Goal: Ask a question: Seek information or help from site administrators or community

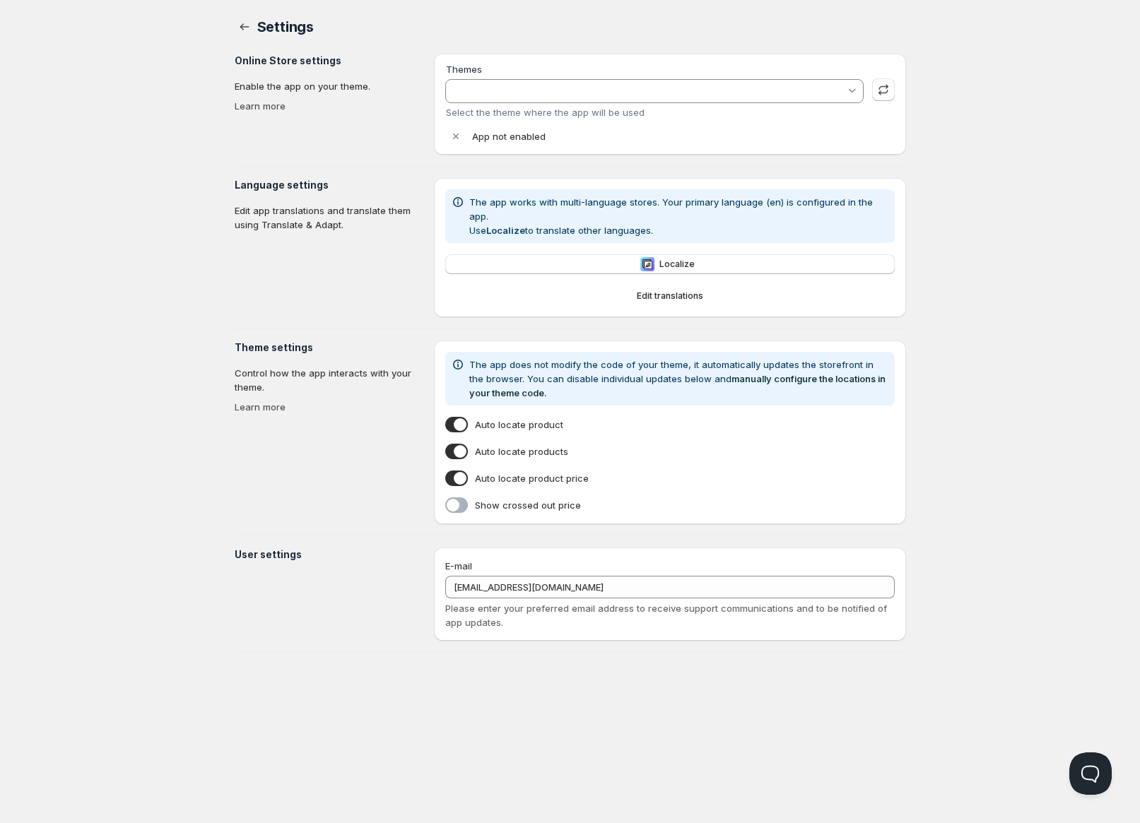
type input "Showcase"
click at [1084, 771] on button "Open Beacon popover" at bounding box center [1088, 771] width 42 height 42
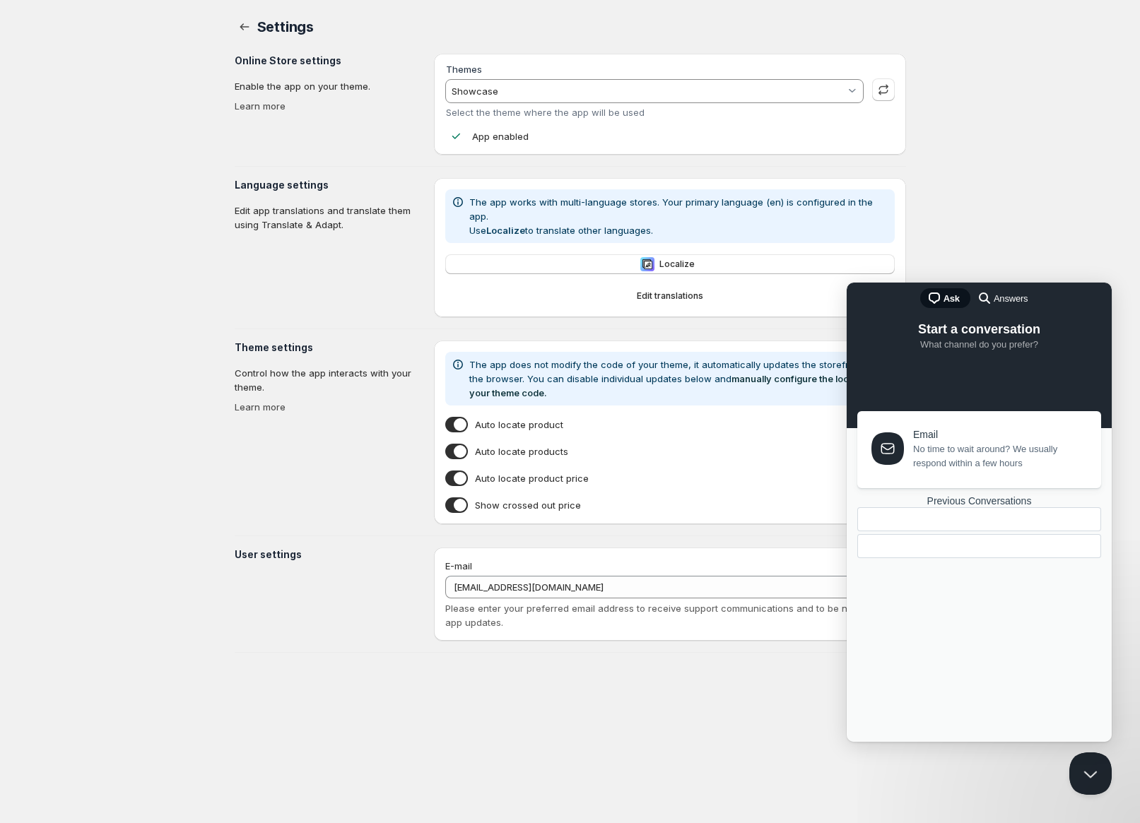
click at [929, 442] on span "No time to wait around? We usually respond within a few hours" at bounding box center [999, 456] width 172 height 28
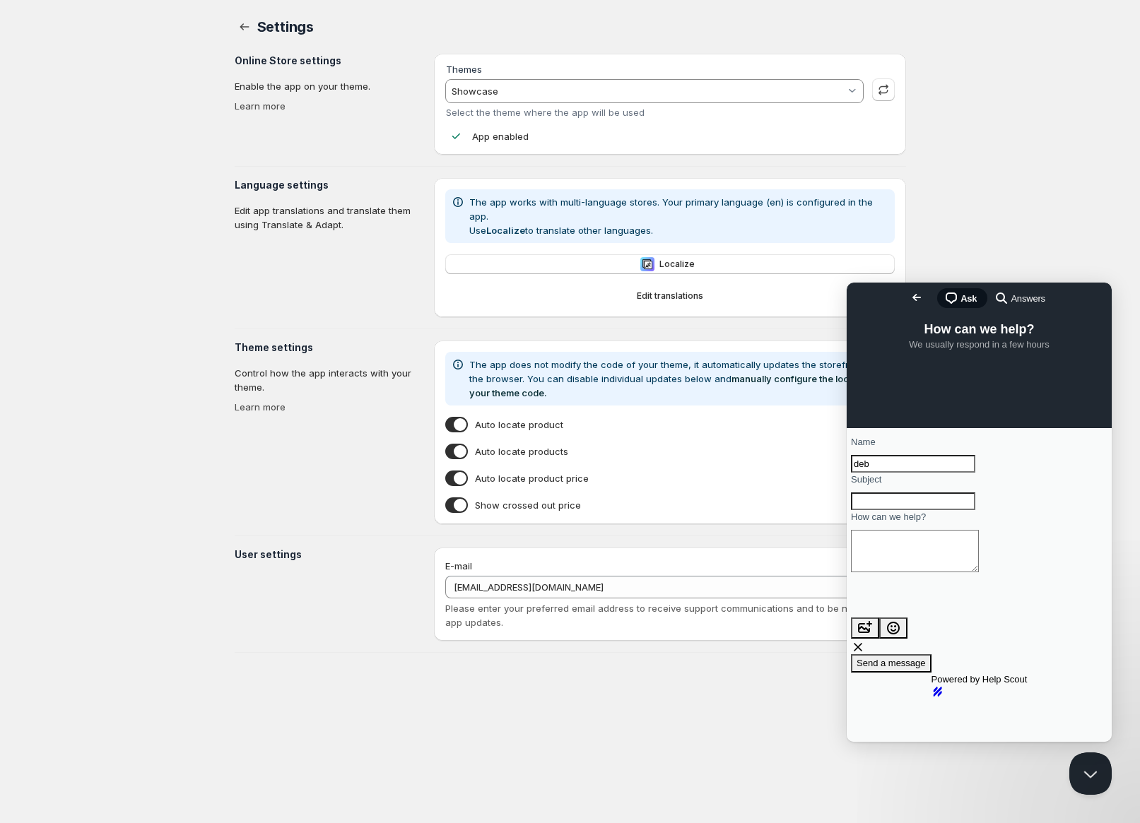
click at [916, 511] on input "Subject" at bounding box center [913, 502] width 124 height 18
type input "Shipstation"
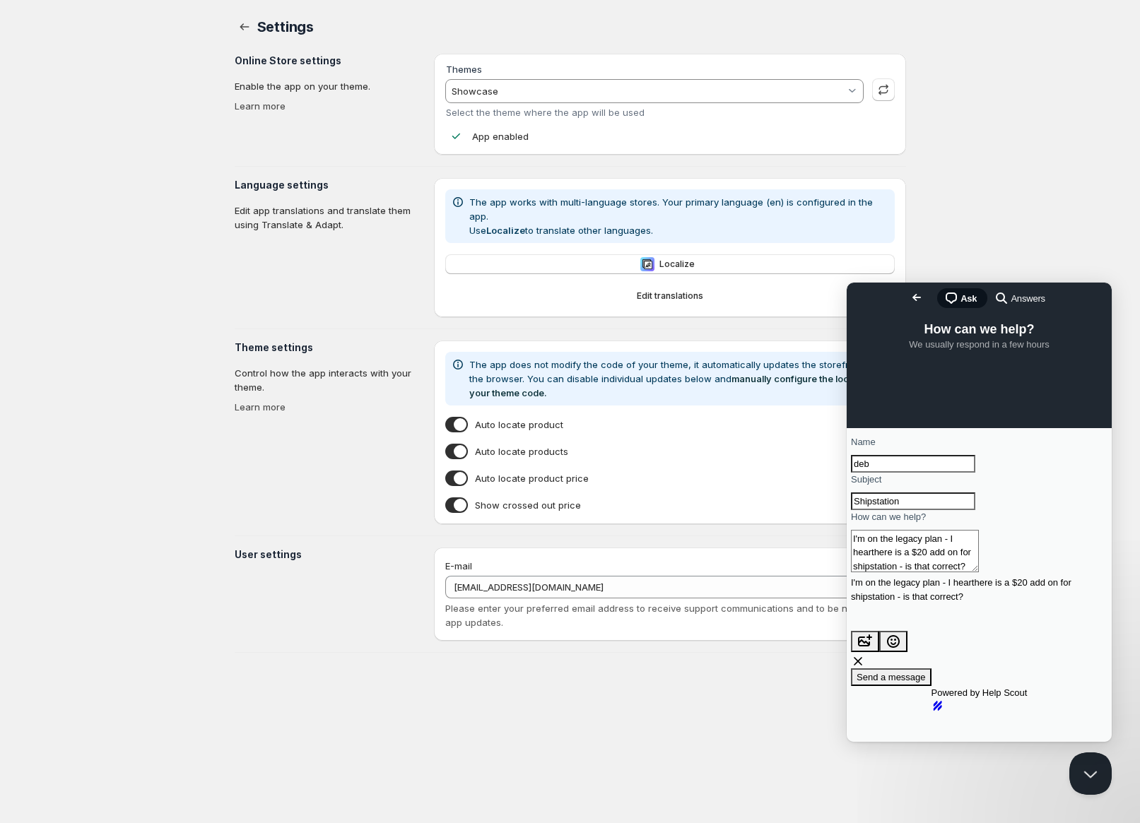
click at [979, 573] on textarea "I'm on the legacy plan - I hearthere is a $20 add on for shipstation - is that …" at bounding box center [915, 551] width 128 height 42
click at [969, 573] on textarea "I'm on the legacy plan - I hear there is a $20 add on for shipstation - is that…" at bounding box center [915, 551] width 128 height 42
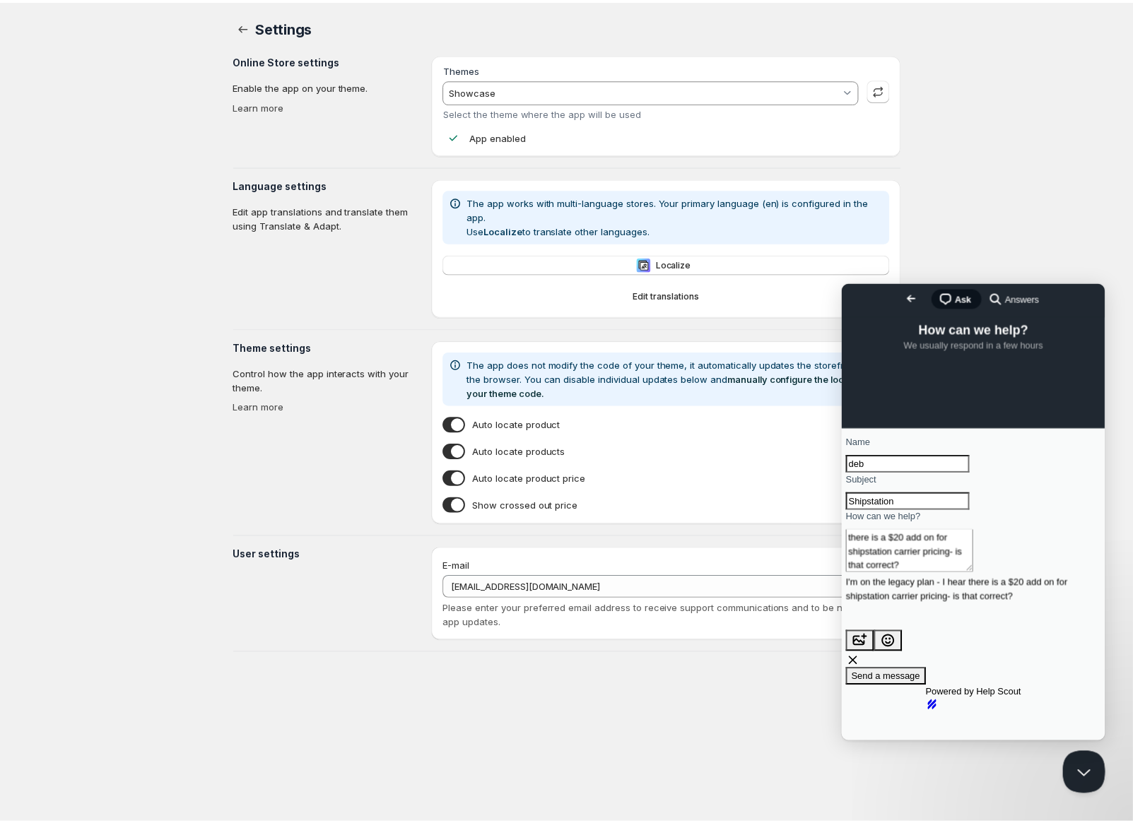
scroll to position [17, 0]
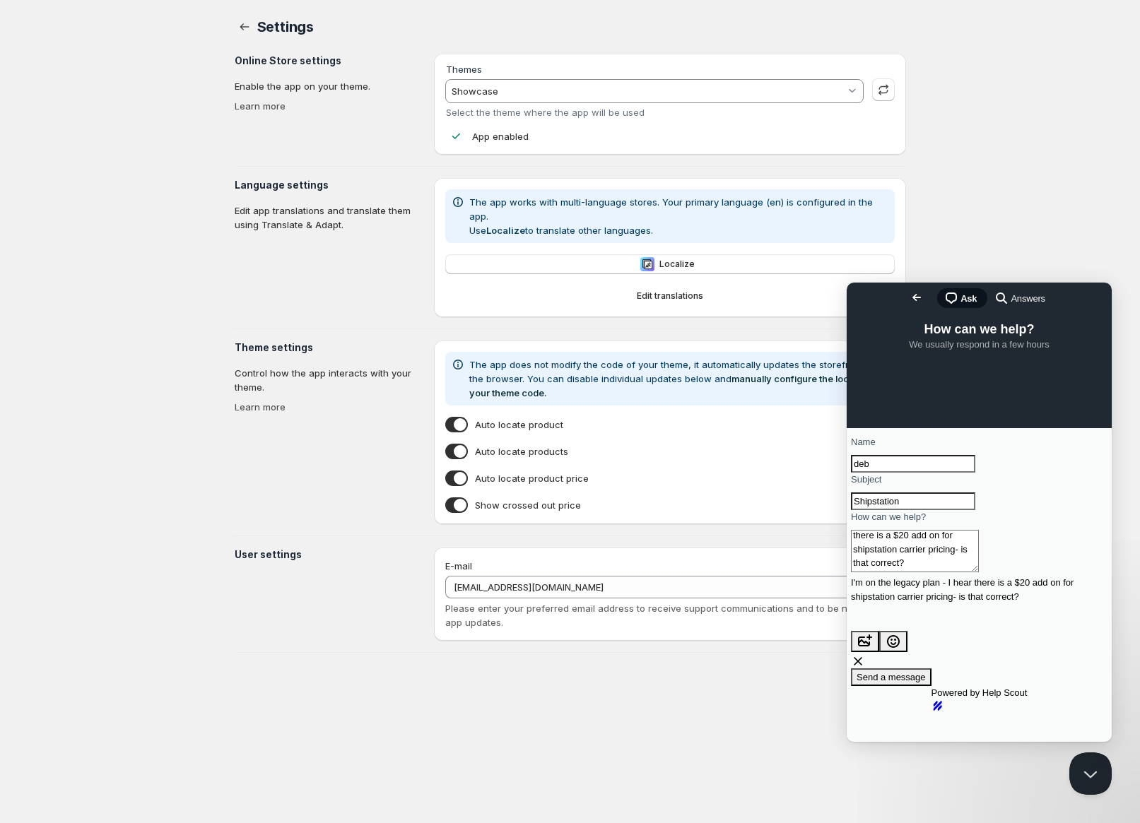
type textarea "I'm on the legacy plan - I hear there is a $20 add on for shipstation carrier p…"
click at [926, 672] on span "Send a message" at bounding box center [891, 677] width 69 height 11
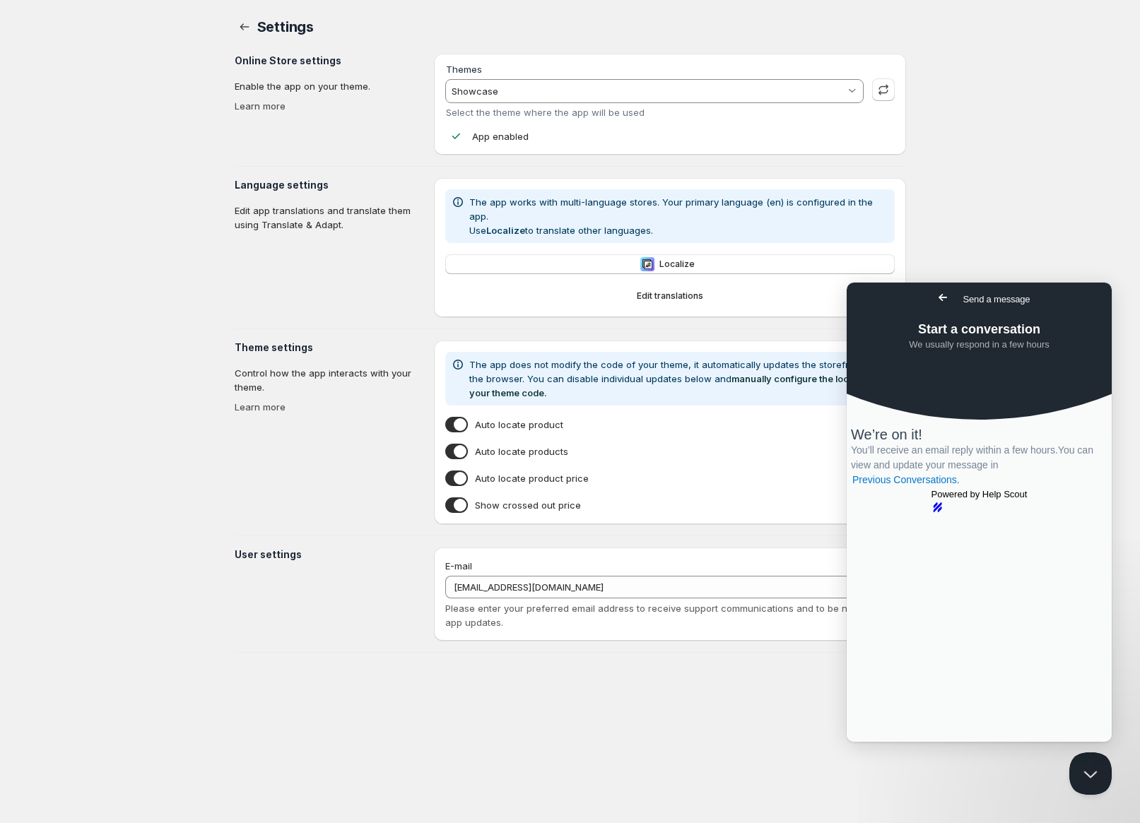
click at [971, 221] on div "Home Pricing Price lists Forms Submissions Settings Features Plans Settings. Th…" at bounding box center [570, 411] width 1140 height 823
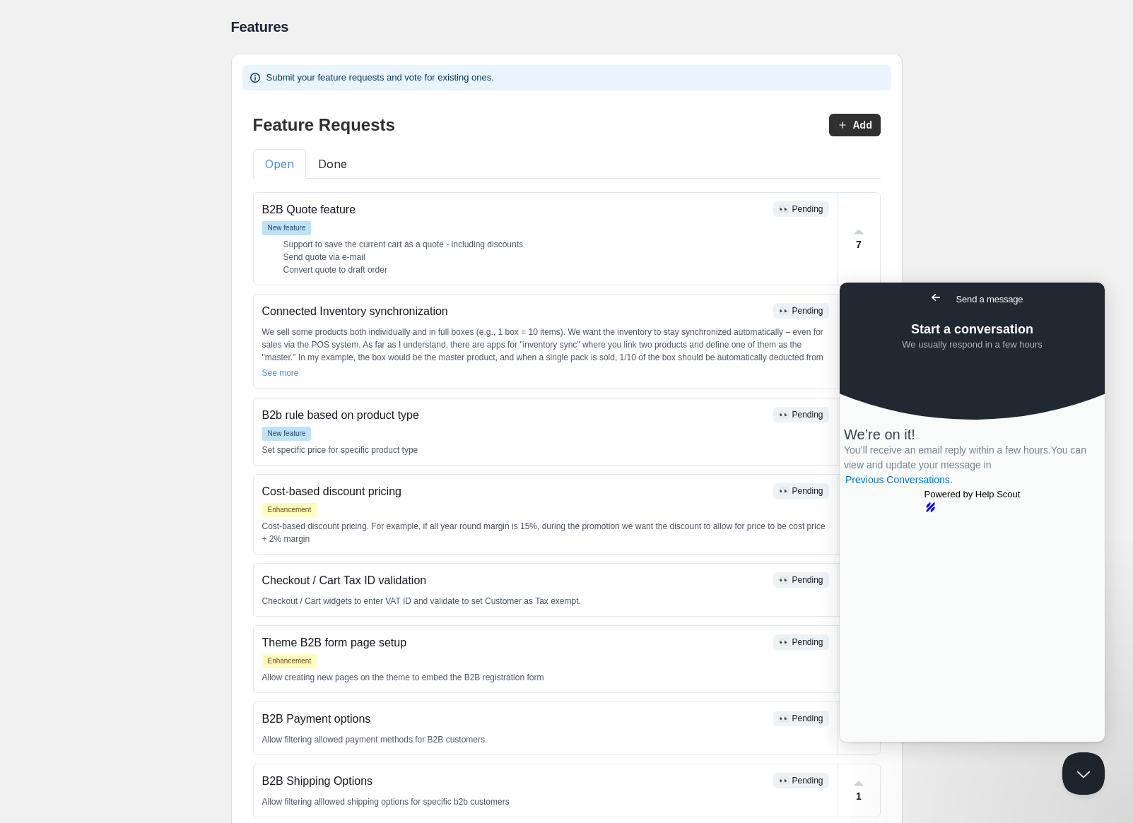
click at [927, 303] on span "Go back" at bounding box center [935, 297] width 17 height 17
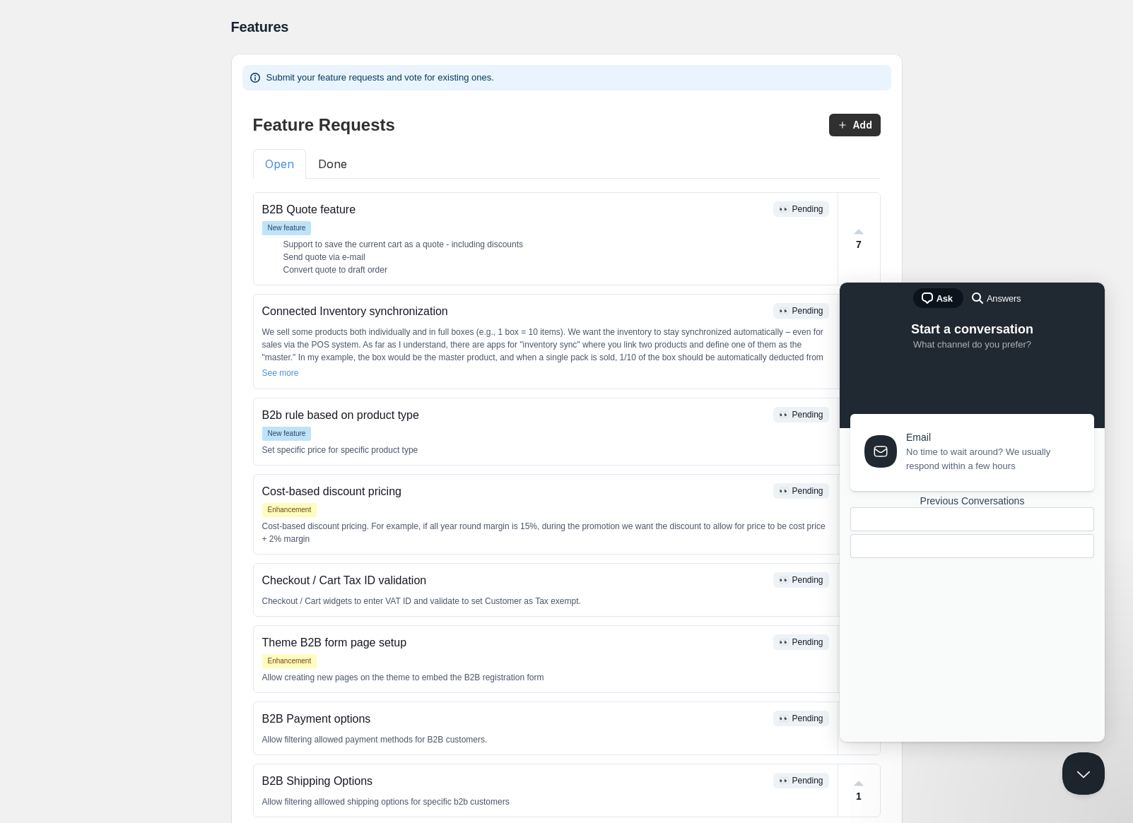
click at [944, 221] on div "Home Pricing Price lists Forms Submissions Settings Features Plans Features. Th…" at bounding box center [566, 496] width 1133 height 992
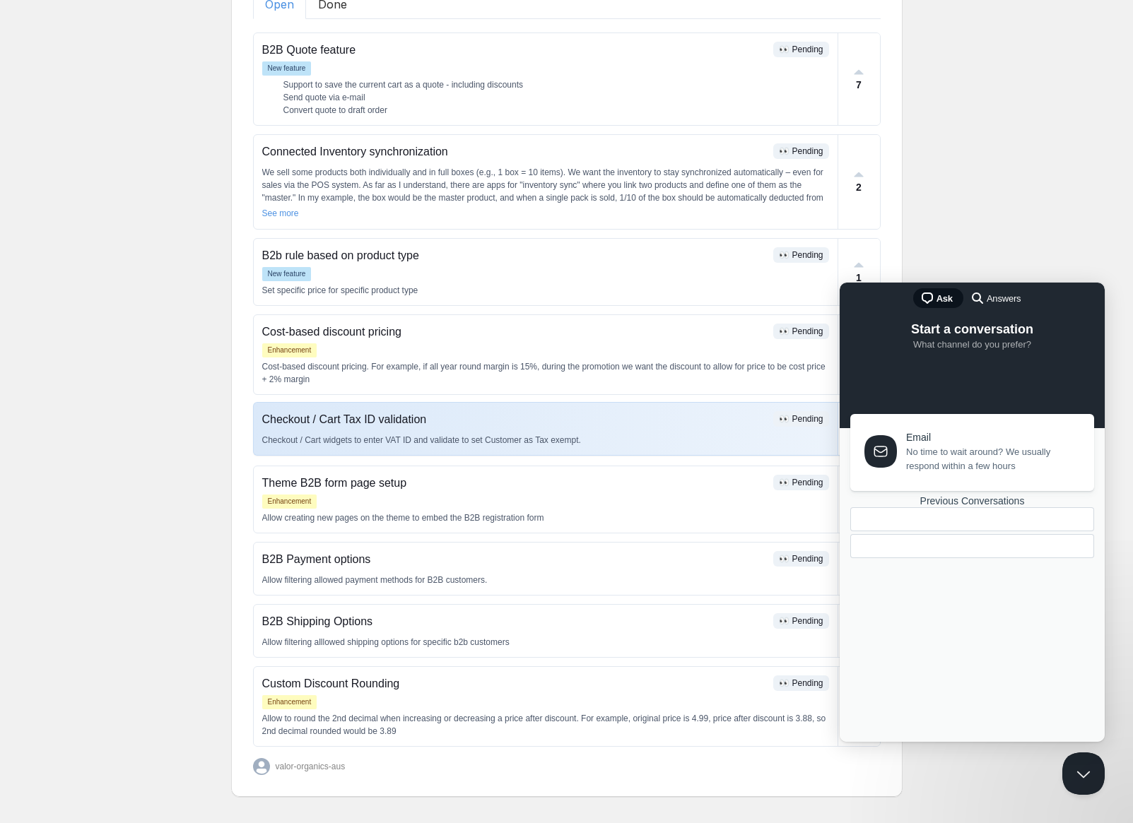
scroll to position [169, 0]
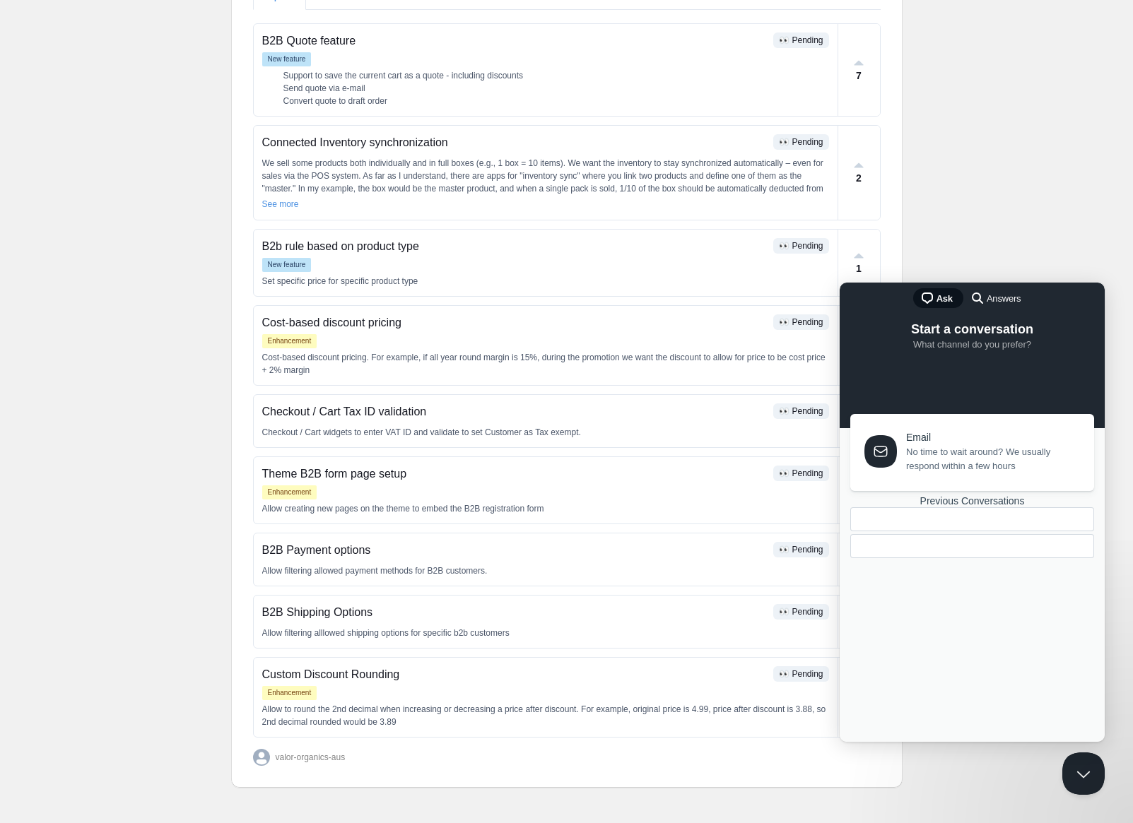
click at [1014, 158] on div "Home Pricing Price lists Forms Submissions Settings Features Plans Features. Th…" at bounding box center [566, 327] width 1133 height 992
click at [1086, 771] on button "Close Beacon popover" at bounding box center [1080, 771] width 42 height 42
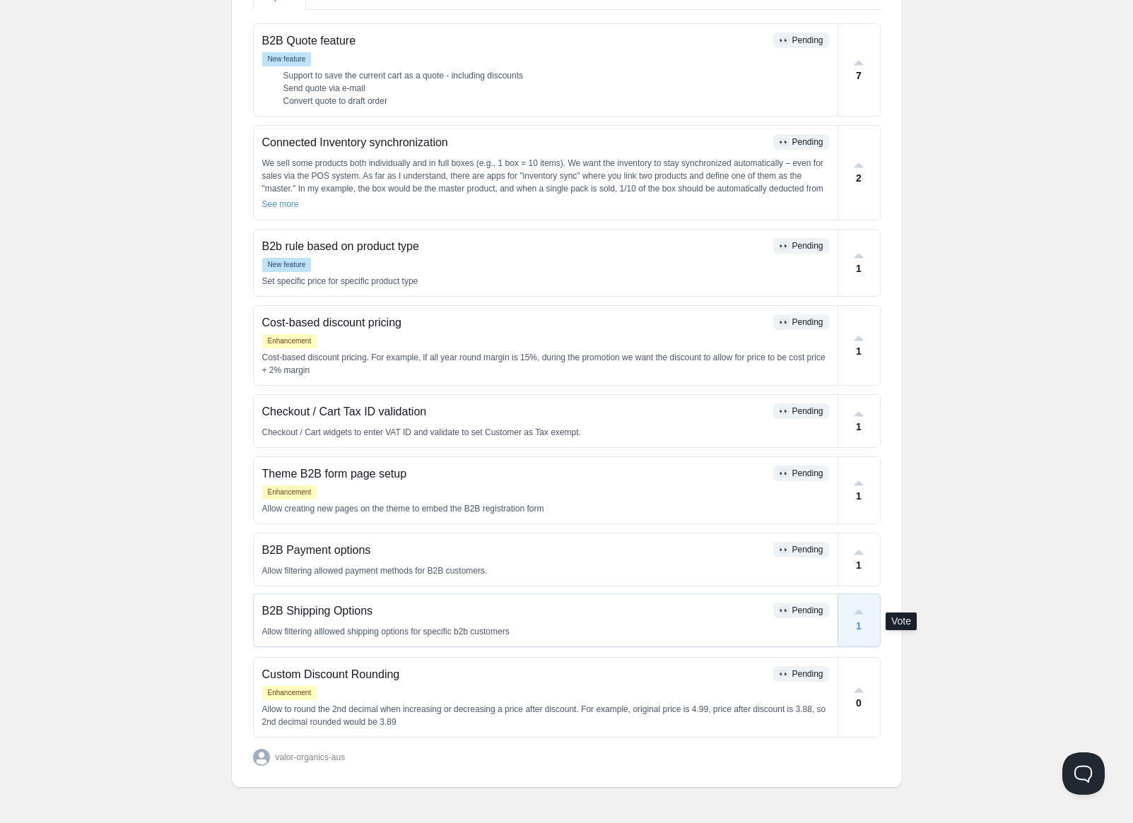
click at [857, 611] on icon at bounding box center [858, 612] width 13 height 13
